Goal: Task Accomplishment & Management: Manage account settings

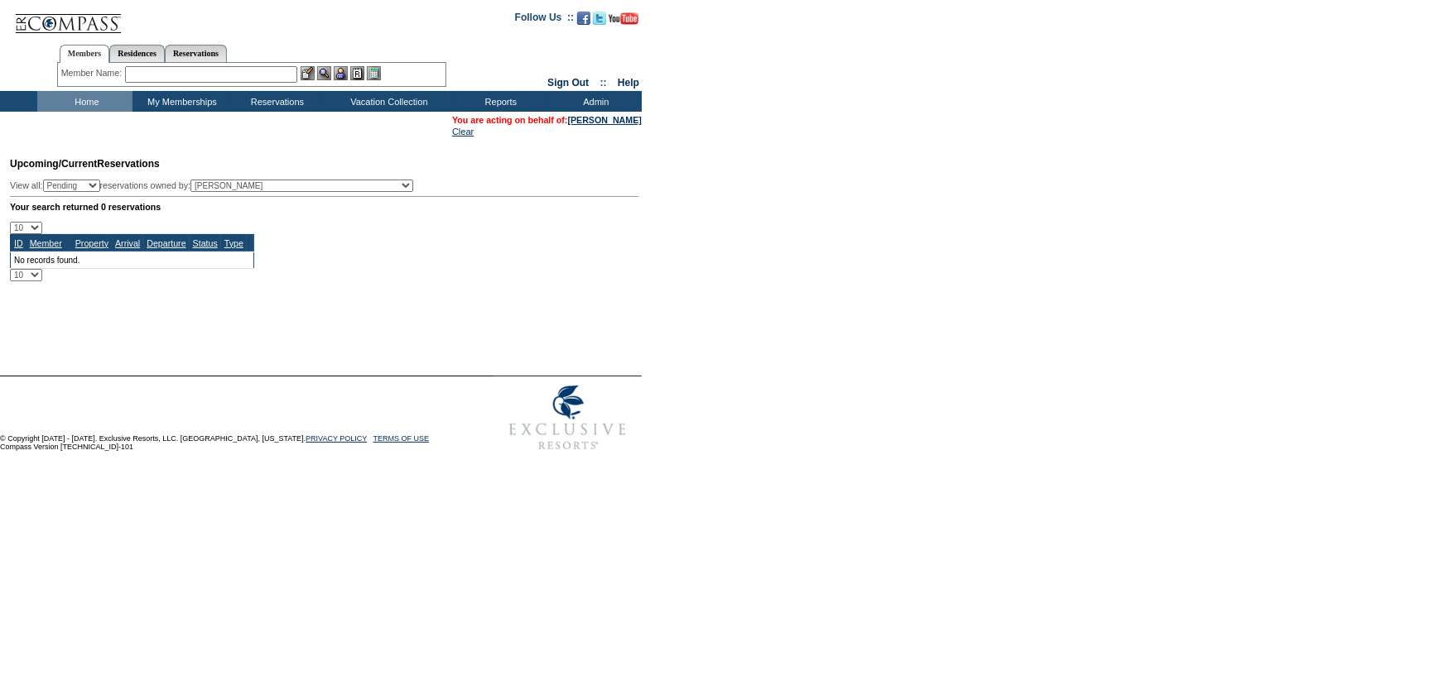
click at [989, 386] on form "Follow Us ::" at bounding box center [722, 229] width 1445 height 459
click at [763, 312] on form "Follow Us ::" at bounding box center [722, 229] width 1445 height 459
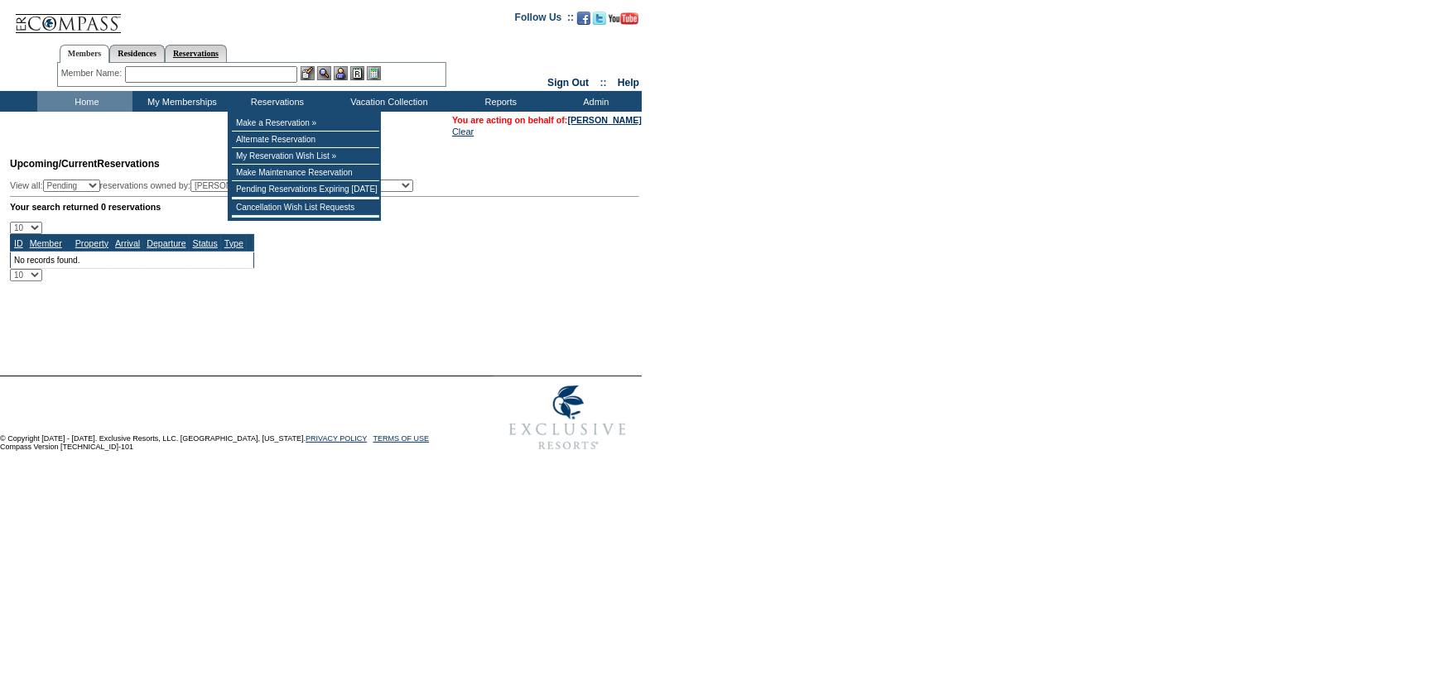
drag, startPoint x: 255, startPoint y: 60, endPoint x: 263, endPoint y: 74, distance: 15.6
click at [227, 60] on link "Reservations" at bounding box center [196, 53] width 62 height 17
click at [71, 49] on link "Members" at bounding box center [85, 53] width 50 height 17
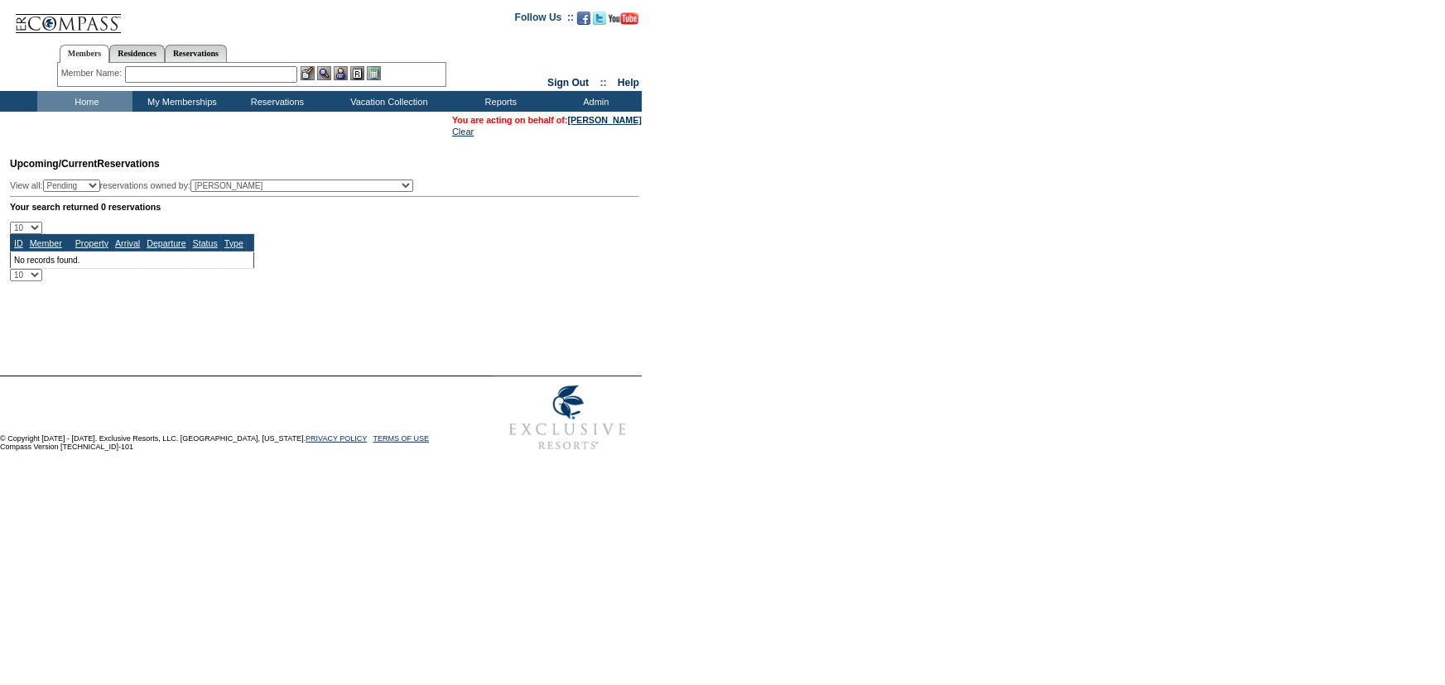
click at [195, 86] on div "Members Residences Reservations Member Name: Destination or Residence:" at bounding box center [251, 62] width 389 height 52
click at [195, 81] on input "text" at bounding box center [211, 74] width 172 height 17
click at [223, 74] on input "text" at bounding box center [211, 74] width 172 height 17
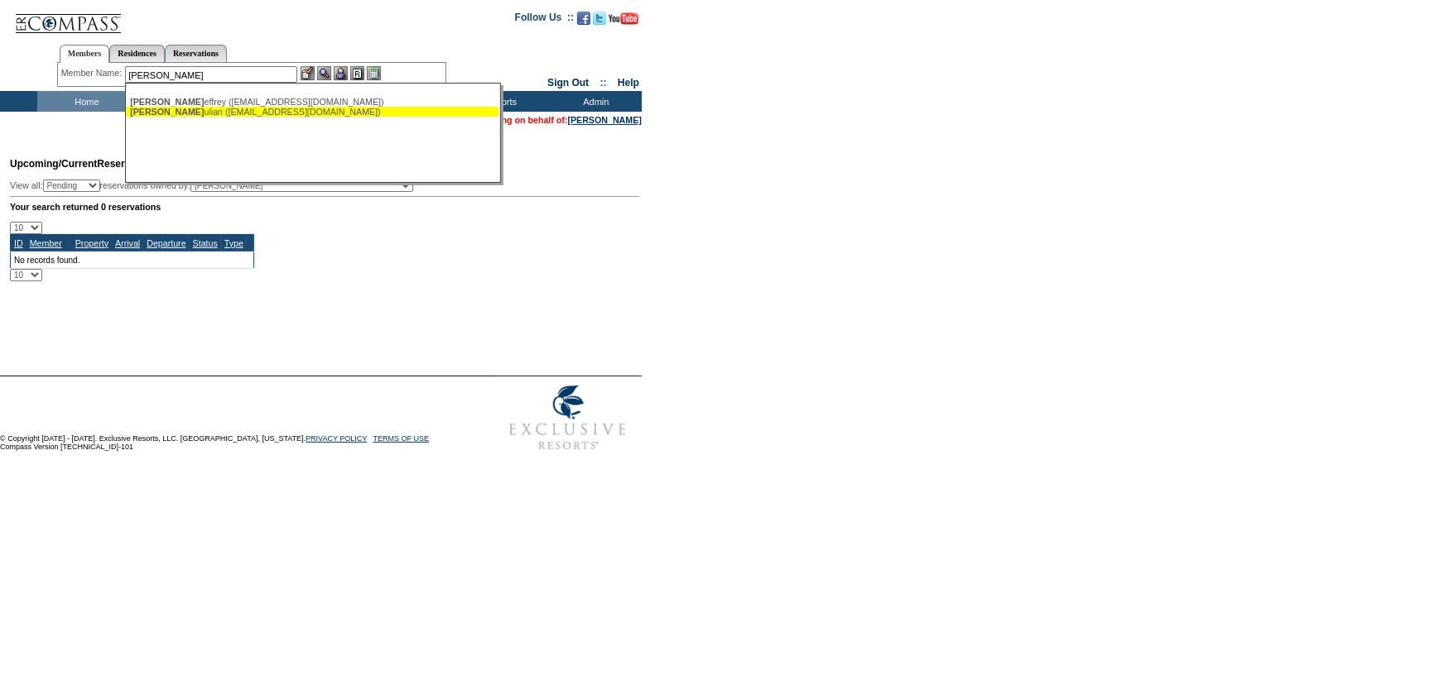
click at [231, 115] on div "Carr, J ulian (jlcarr46@gmail.com)" at bounding box center [312, 112] width 364 height 10
type input "Carr, Julian (jlcarr46@gmail.com)"
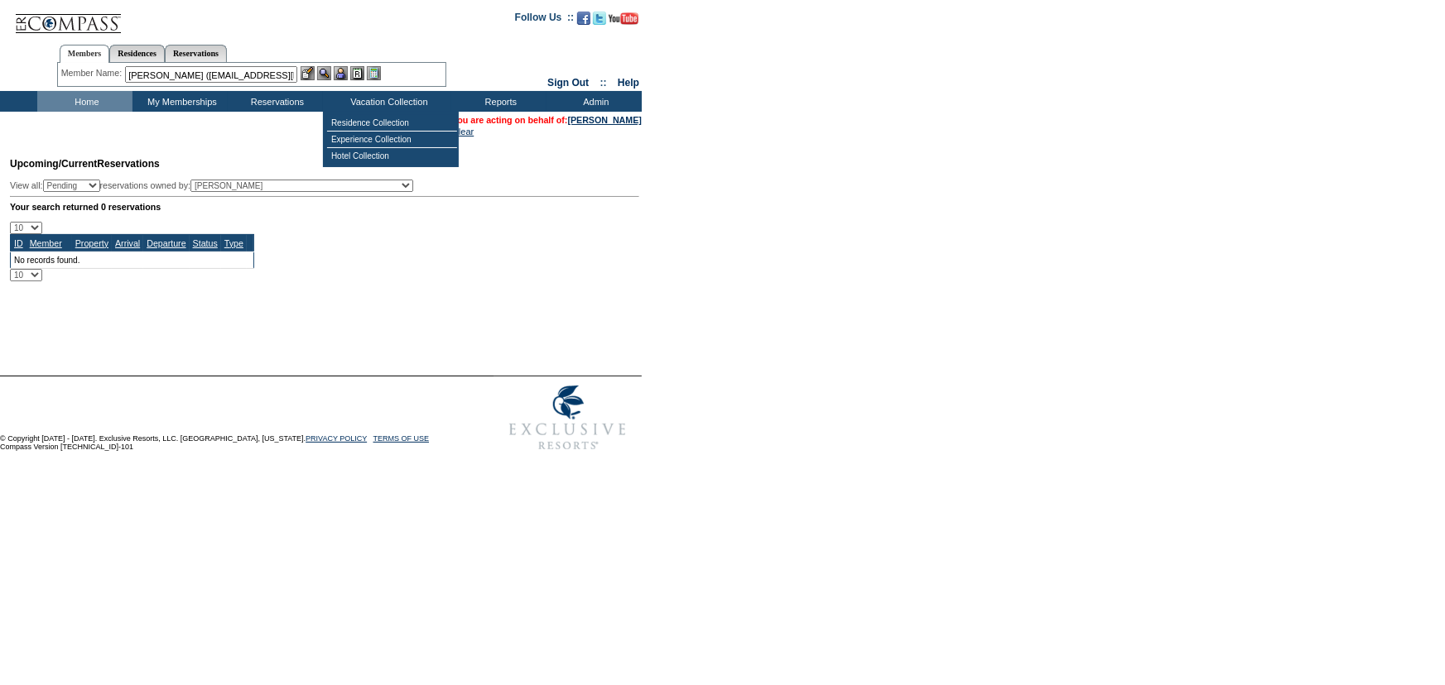
click at [348, 75] on img at bounding box center [341, 73] width 14 height 14
click at [323, 69] on img at bounding box center [324, 73] width 14 height 14
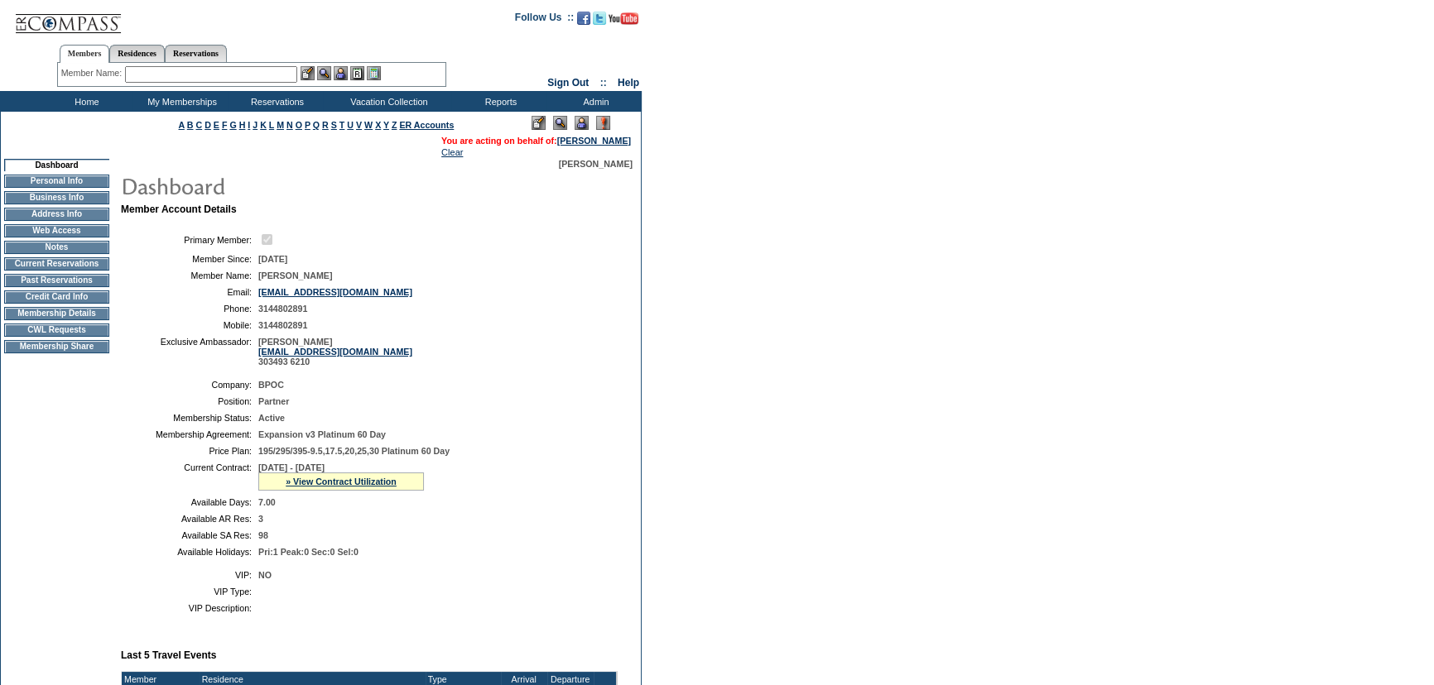
click at [347, 491] on div "» View Contract Utilization" at bounding box center [341, 482] width 166 height 18
click at [352, 487] on link "» View Contract Utilization" at bounding box center [341, 482] width 111 height 10
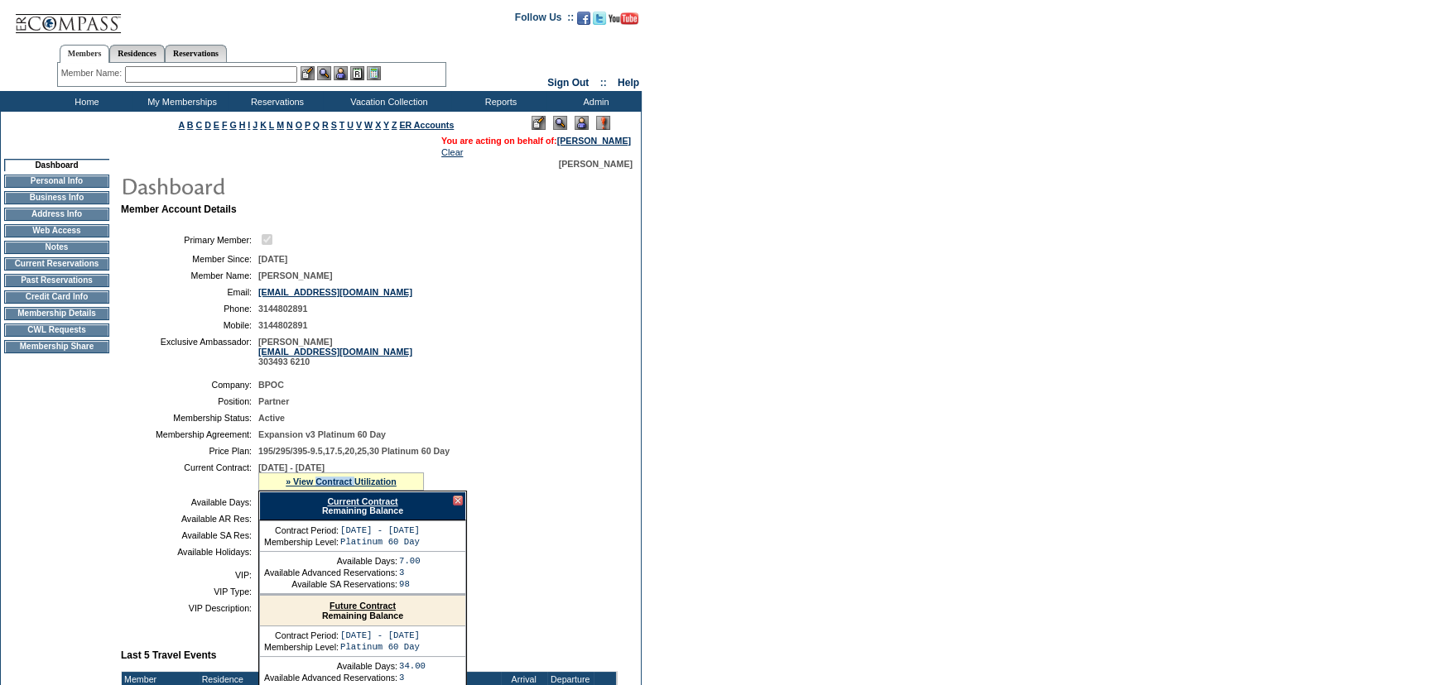
click at [357, 505] on link "Current Contract" at bounding box center [362, 502] width 70 height 10
click at [1008, 150] on form "Follow Us ::" at bounding box center [717, 599] width 1434 height 1199
click at [99, 101] on td "Home" at bounding box center [84, 101] width 95 height 21
